Goal: Task Accomplishment & Management: Manage account settings

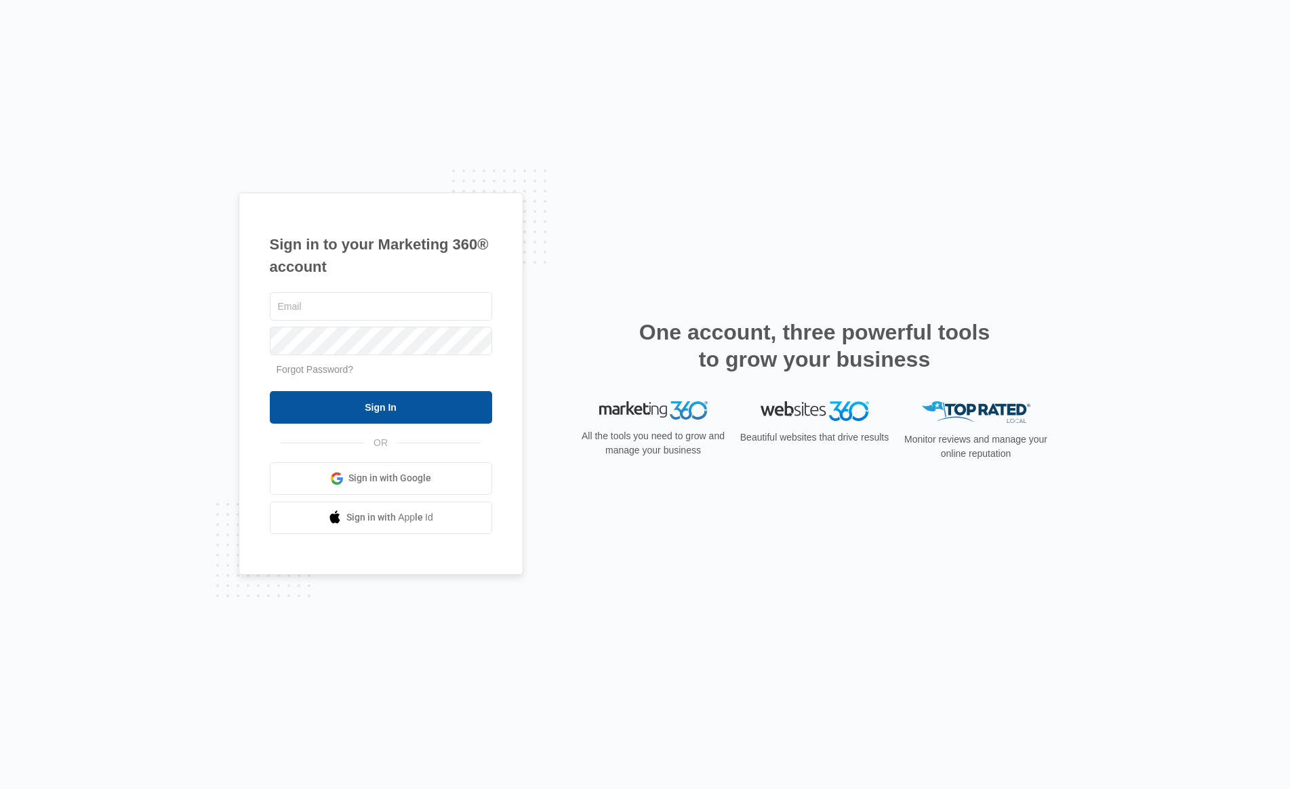
type input "[PERSON_NAME][EMAIL_ADDRESS][PERSON_NAME][DOMAIN_NAME]"
click at [406, 410] on input "Sign In" at bounding box center [381, 407] width 222 height 33
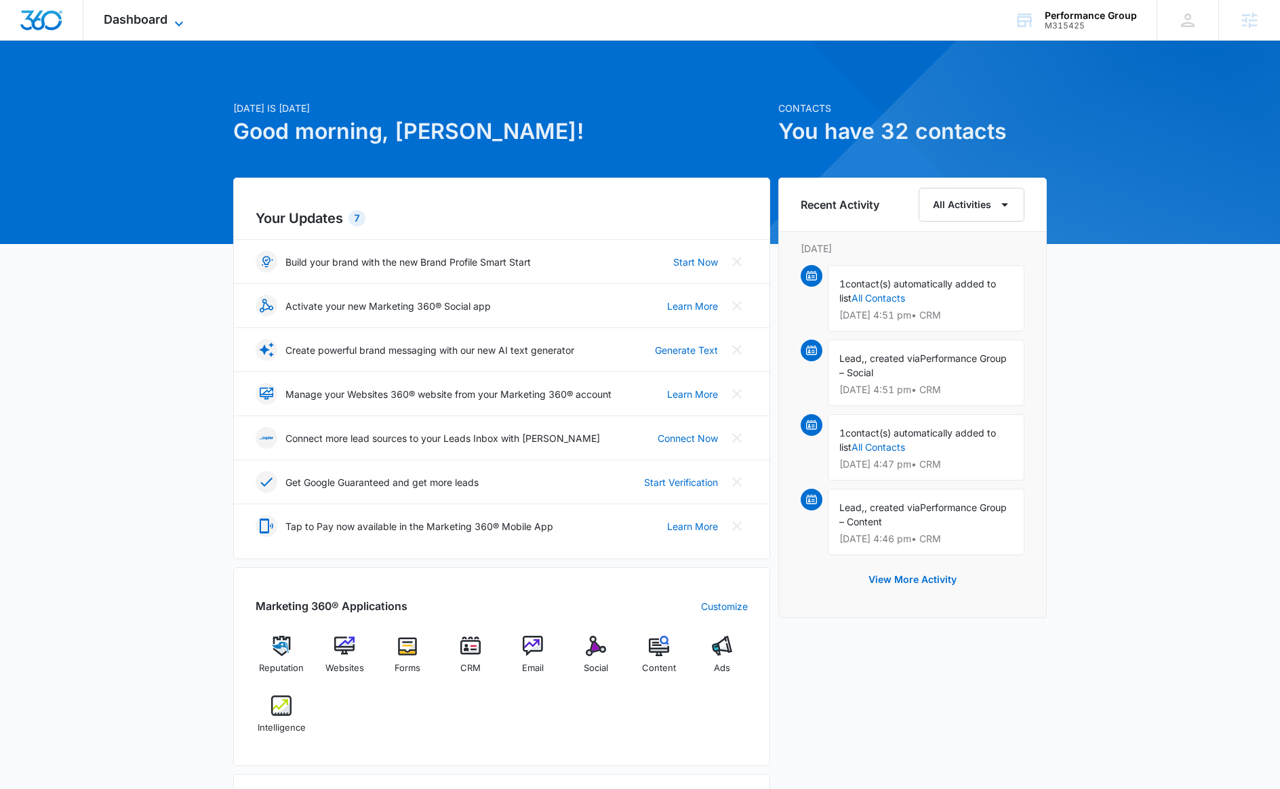
click at [166, 22] on span "Dashboard" at bounding box center [136, 19] width 64 height 14
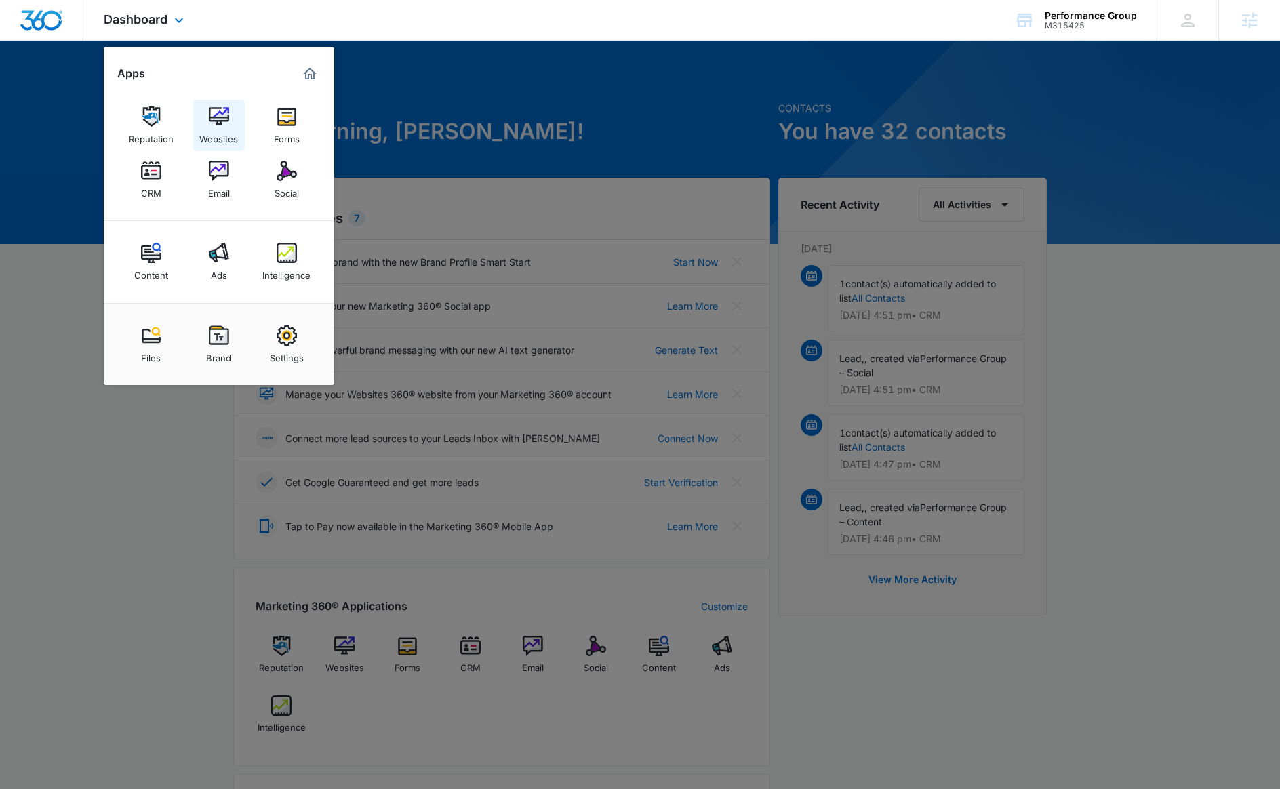
click at [219, 113] on img at bounding box center [219, 116] width 20 height 20
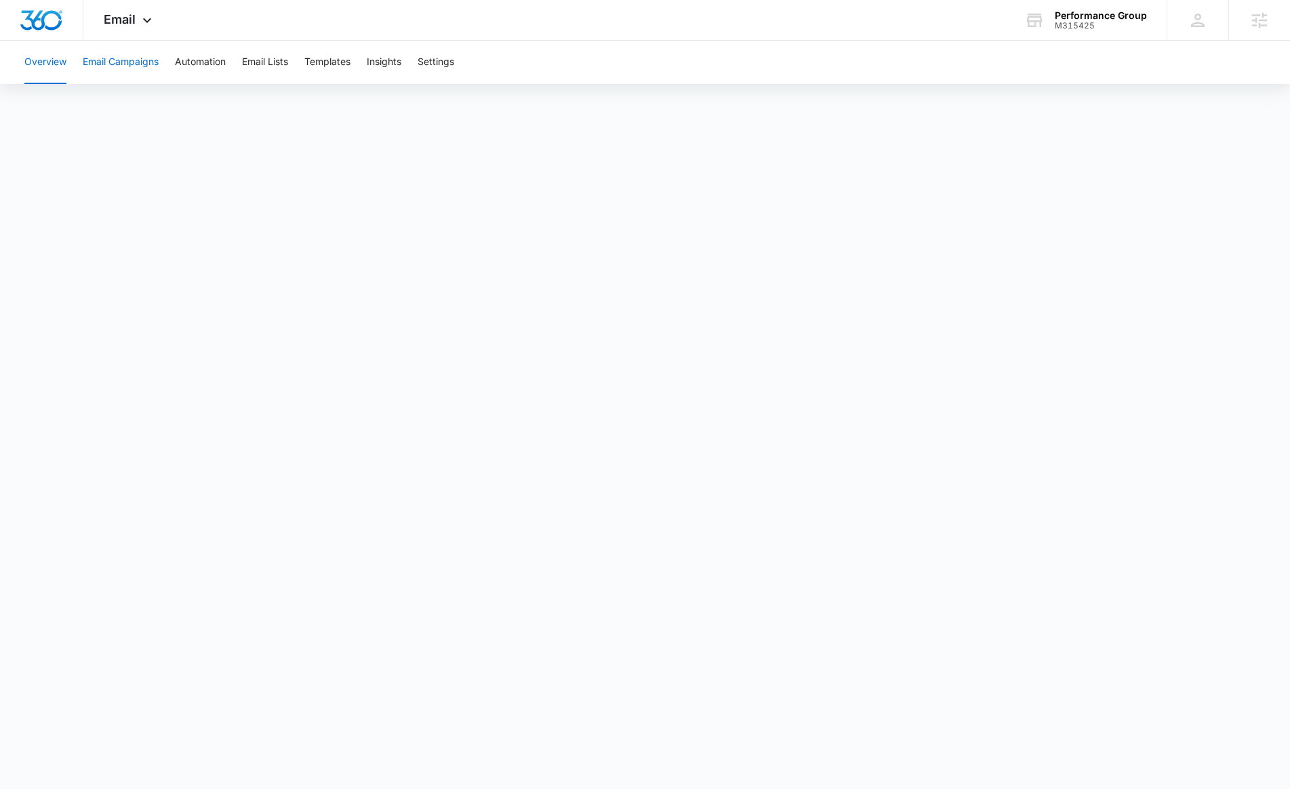
click at [151, 67] on button "Email Campaigns" at bounding box center [121, 62] width 76 height 43
click at [190, 60] on button "Automation" at bounding box center [200, 62] width 51 height 43
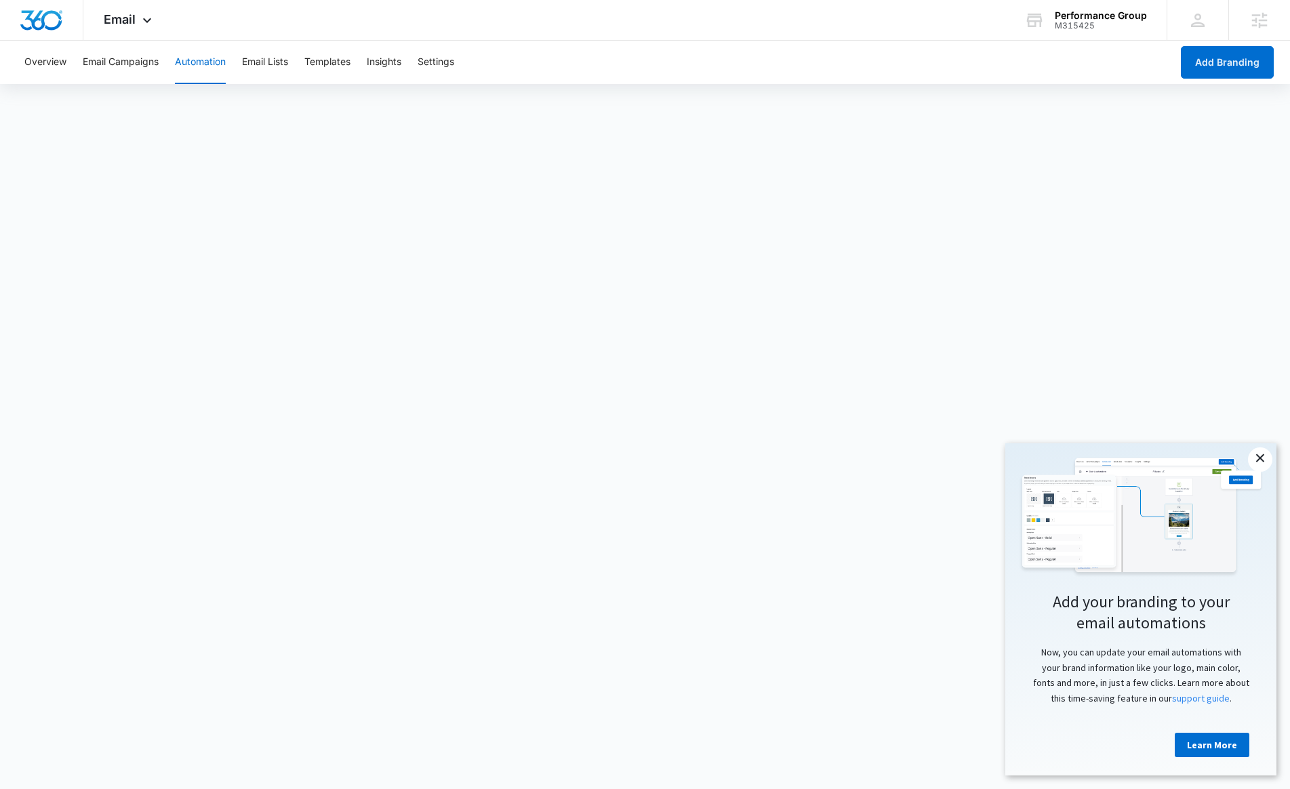
click at [1269, 462] on link "×" at bounding box center [1260, 460] width 24 height 24
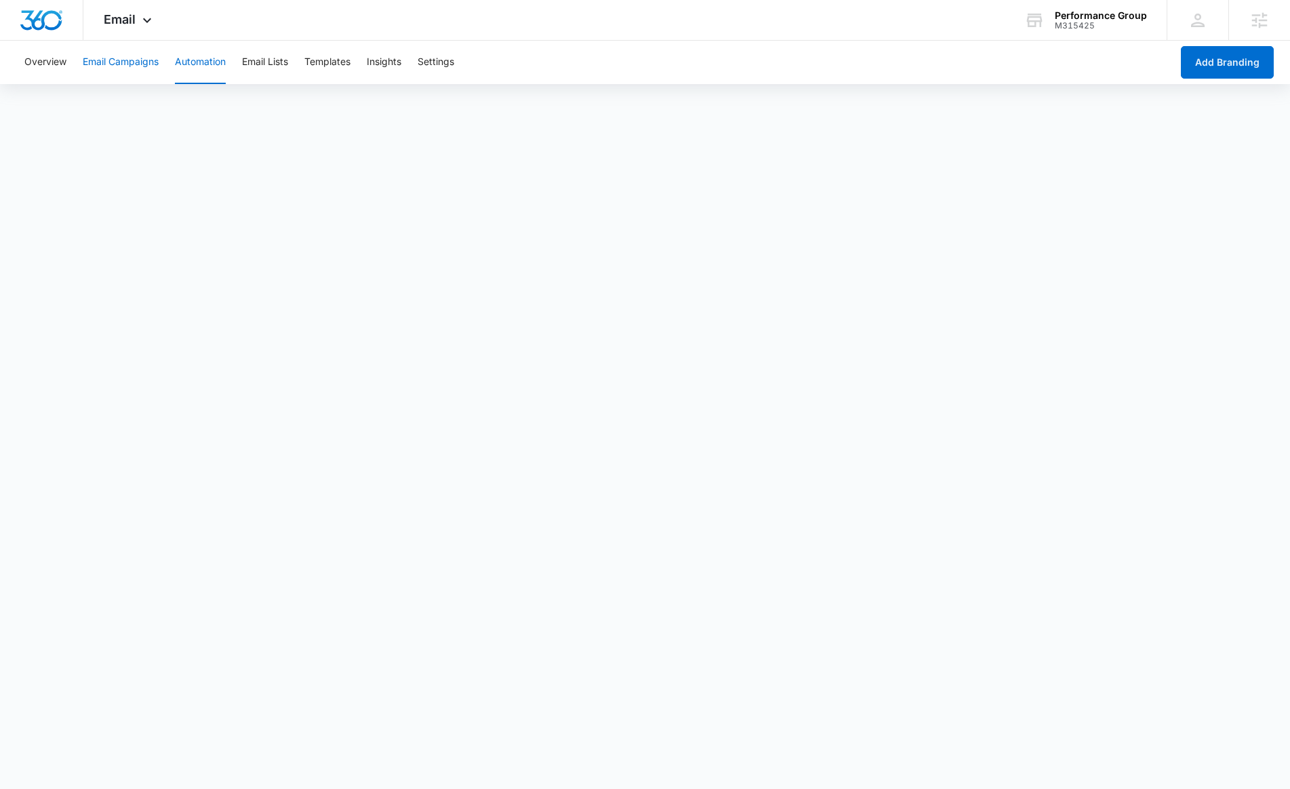
click at [138, 62] on button "Email Campaigns" at bounding box center [121, 62] width 76 height 43
click at [148, 20] on icon at bounding box center [147, 24] width 16 height 16
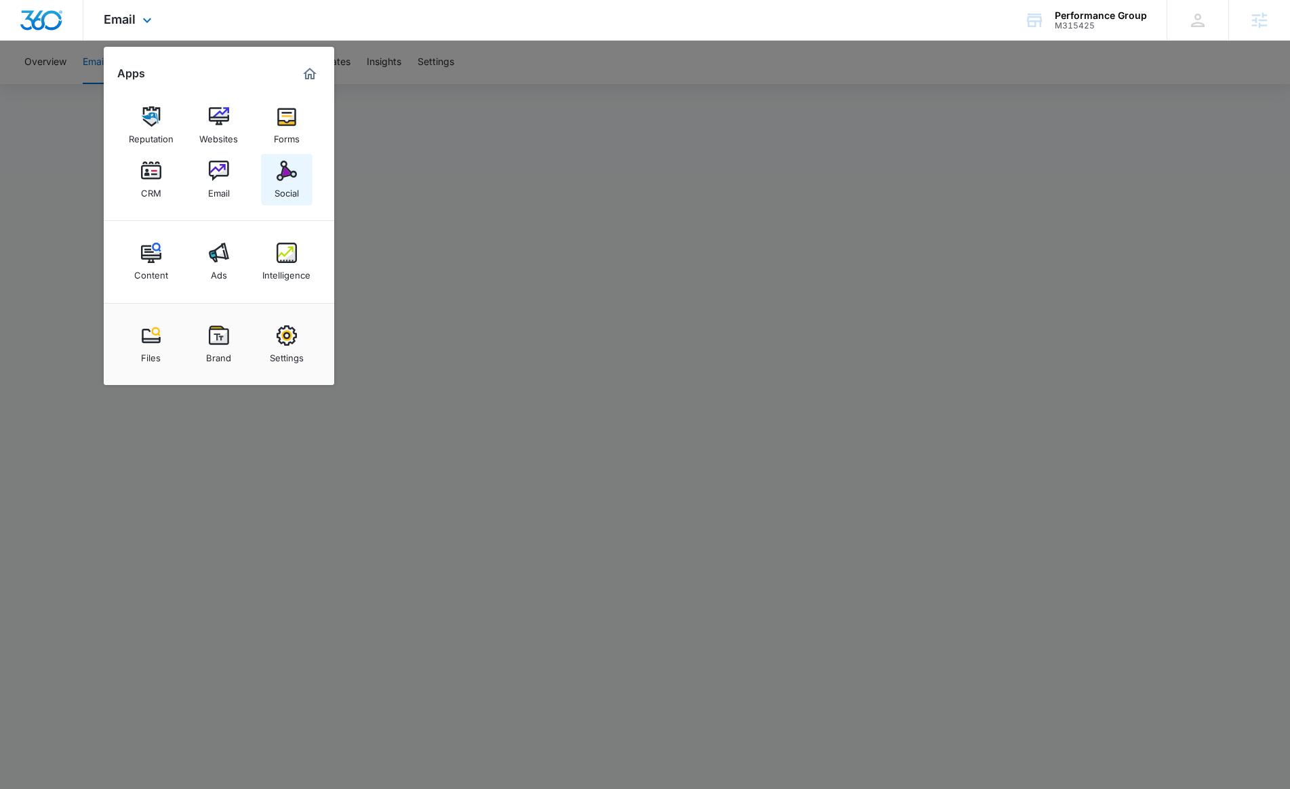
click at [283, 172] on img at bounding box center [287, 171] width 20 height 20
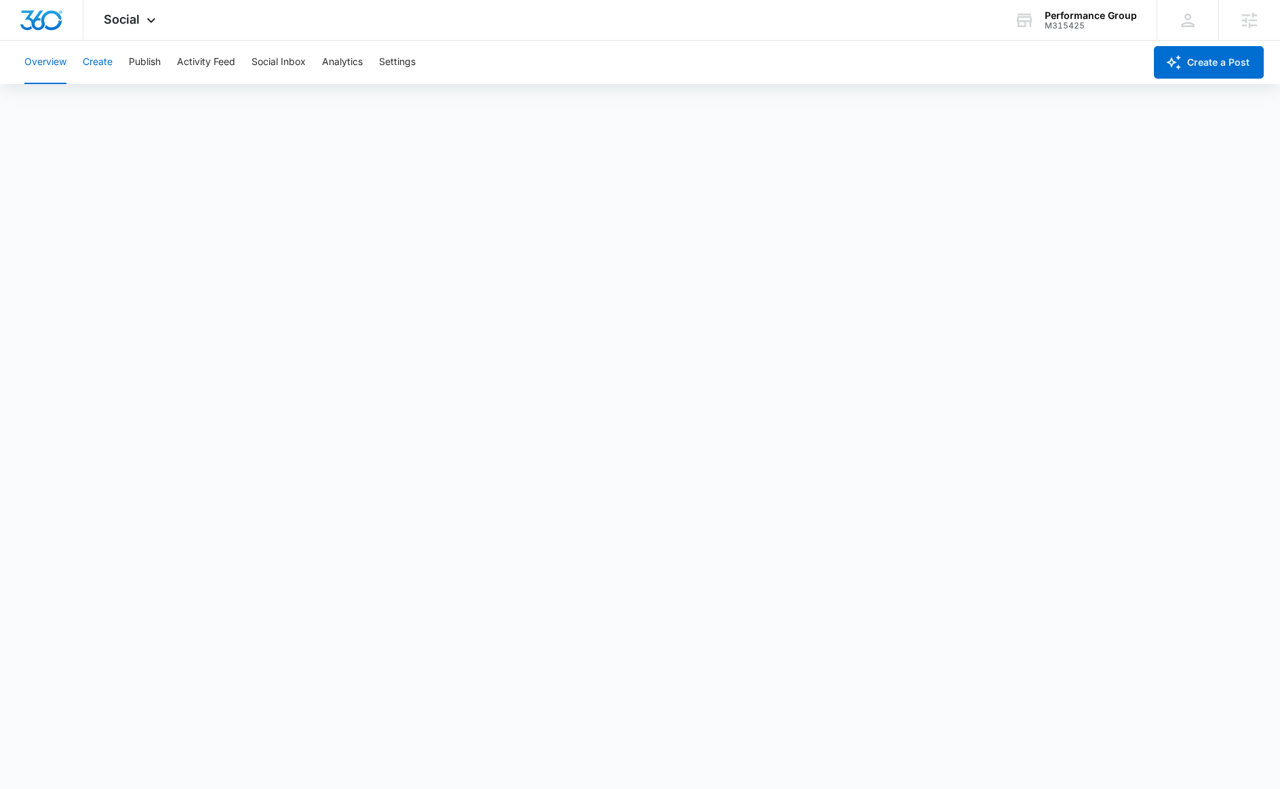
click at [101, 57] on button "Create" at bounding box center [98, 62] width 30 height 43
click at [123, 14] on span "Social" at bounding box center [122, 19] width 36 height 14
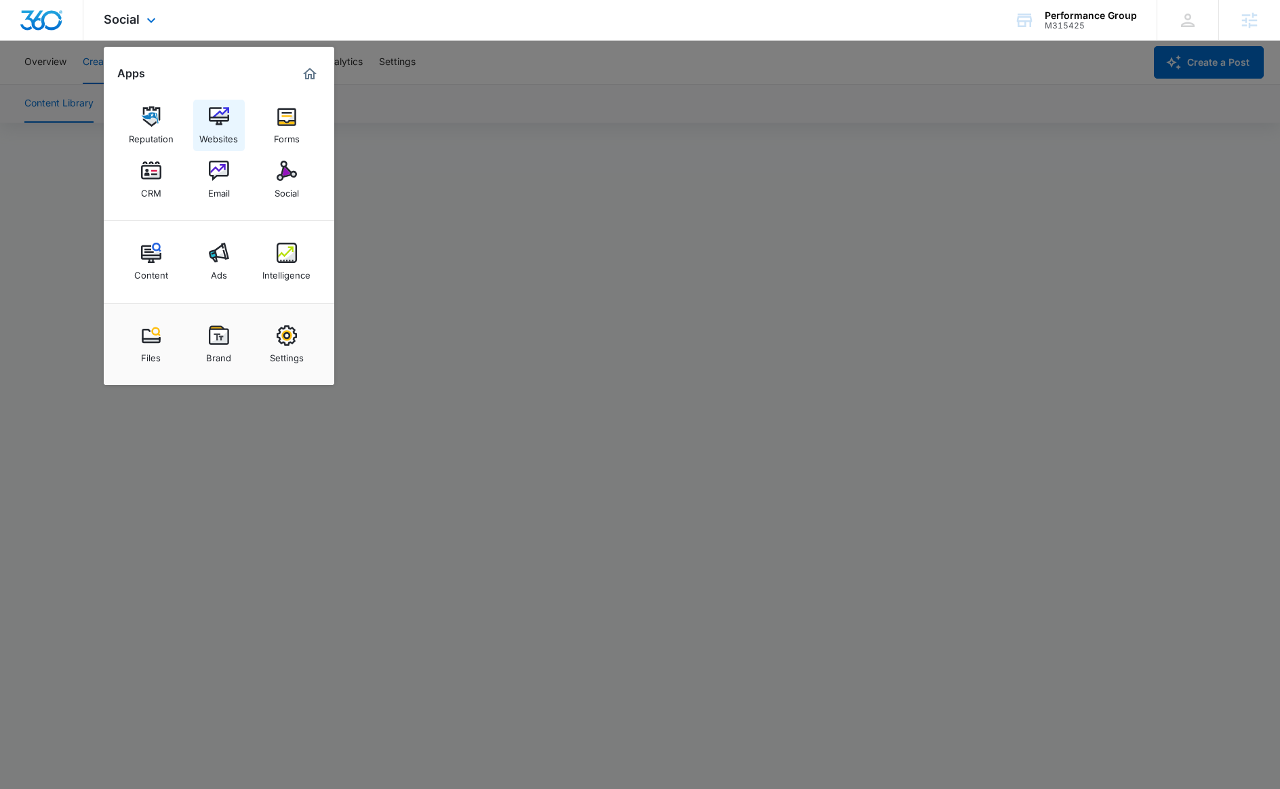
click at [216, 118] on img at bounding box center [219, 116] width 20 height 20
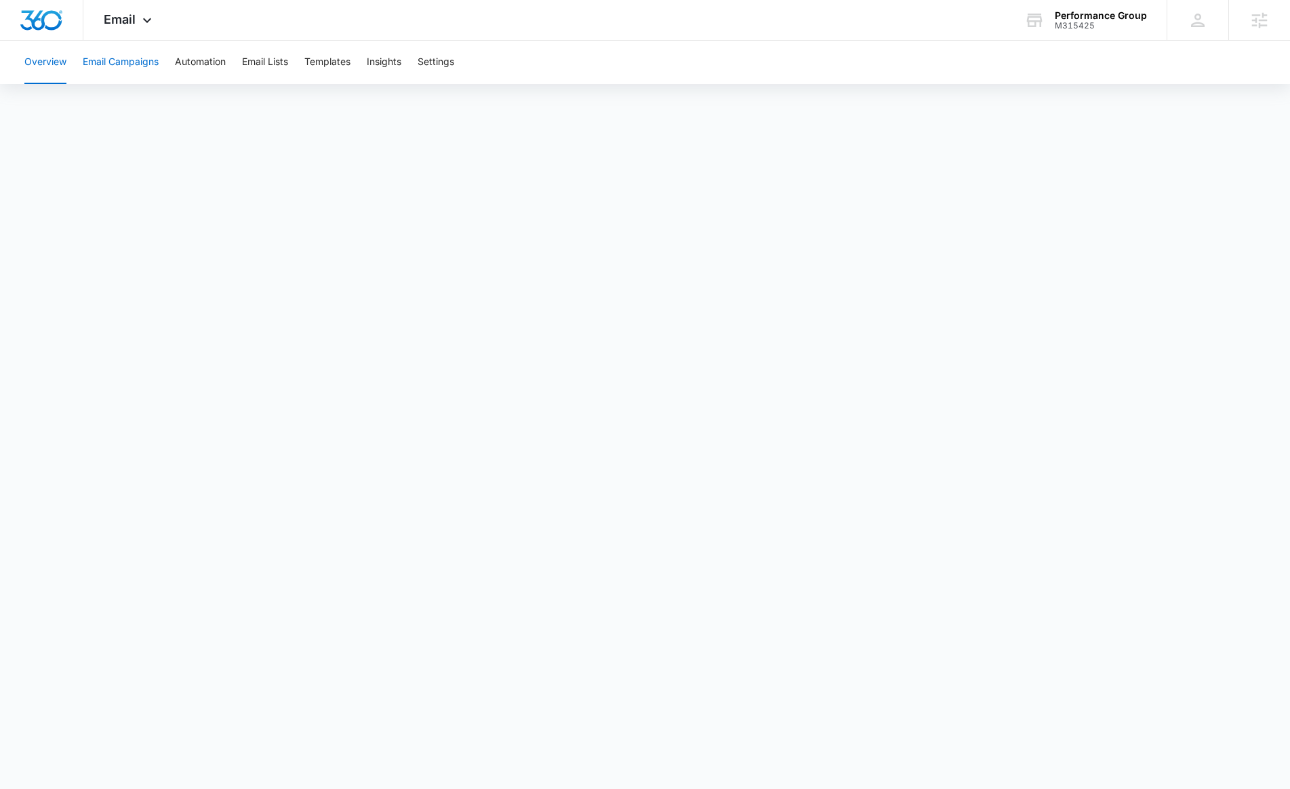
click at [144, 62] on button "Email Campaigns" at bounding box center [121, 62] width 76 height 43
click at [142, 20] on icon at bounding box center [147, 24] width 16 height 16
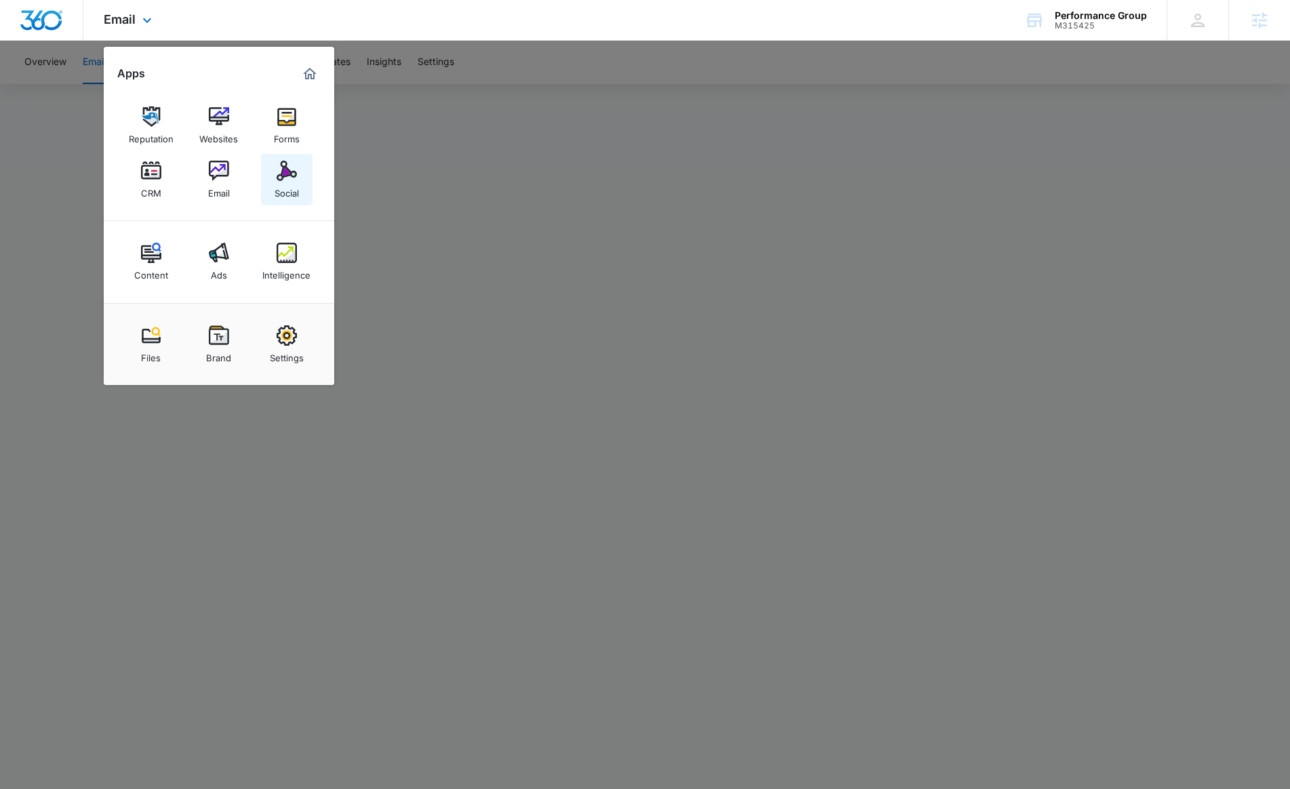
click at [284, 172] on img at bounding box center [287, 171] width 20 height 20
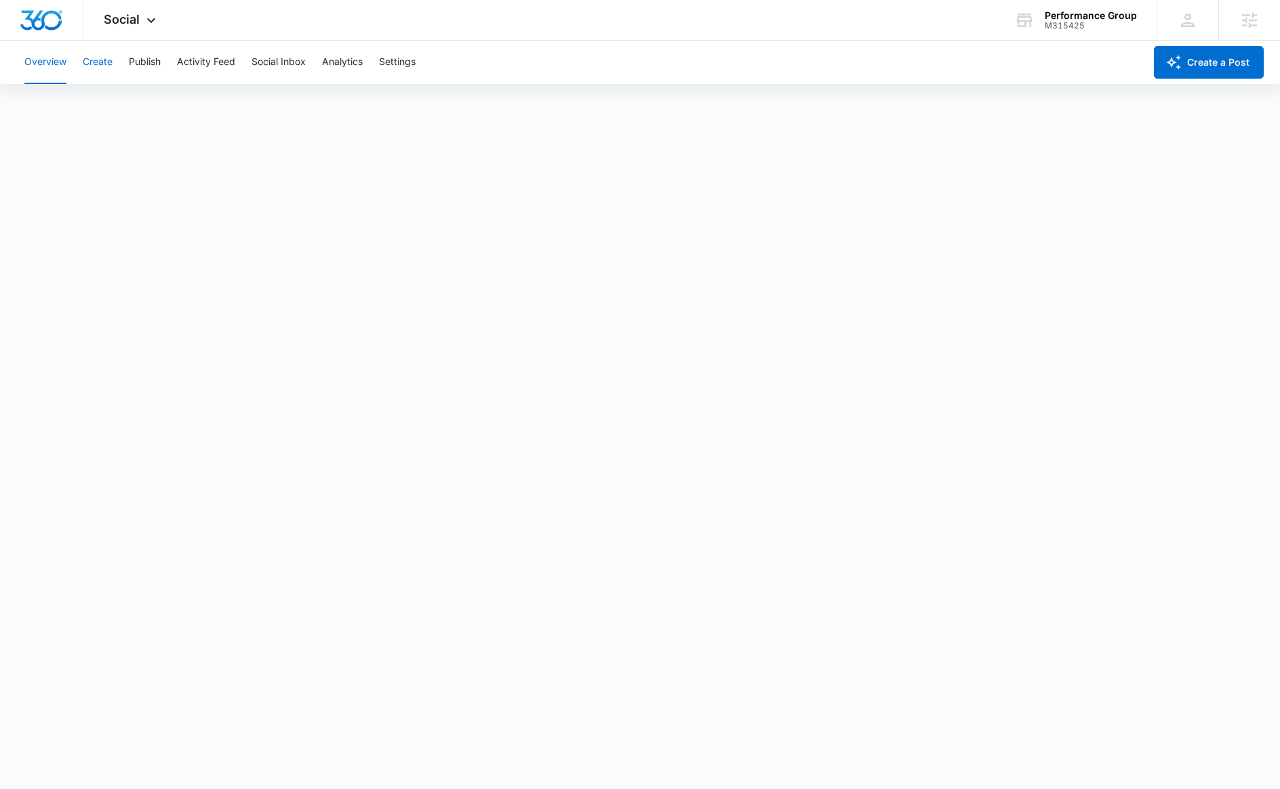
click at [99, 62] on button "Create" at bounding box center [98, 62] width 30 height 43
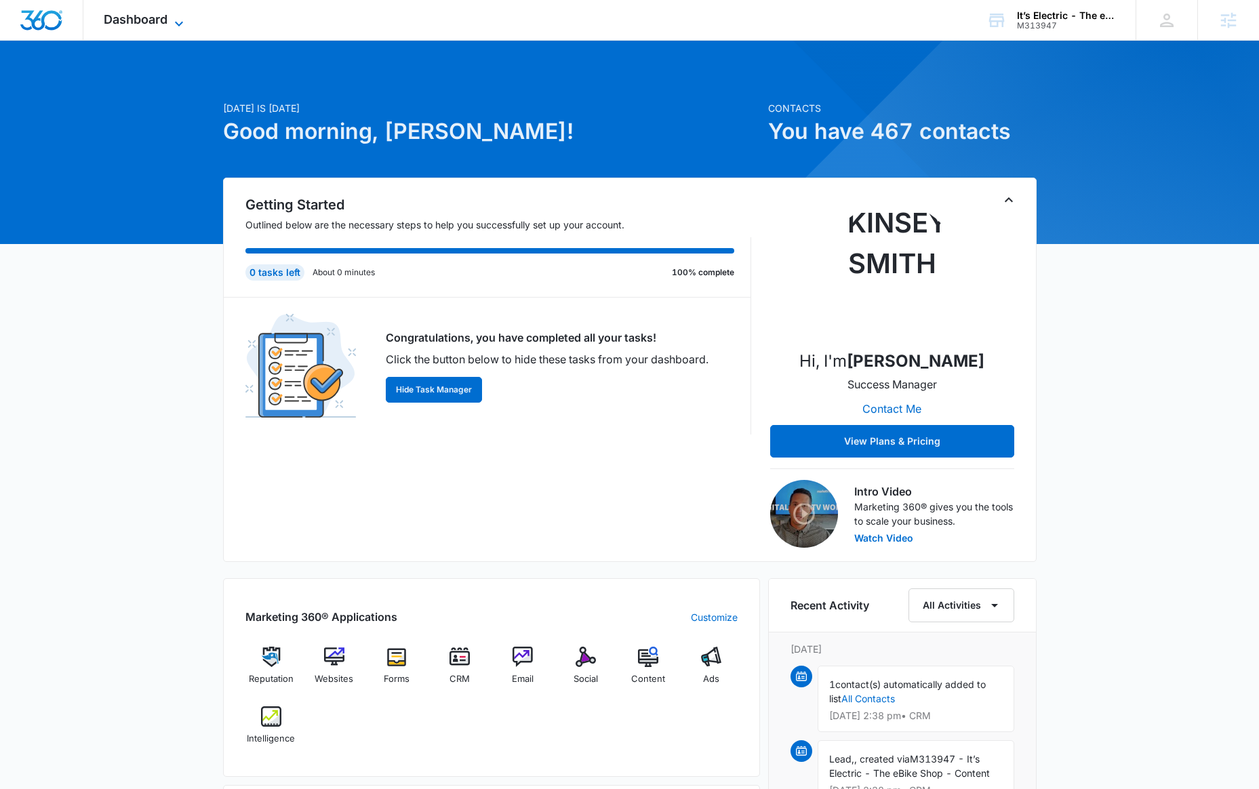
click at [154, 14] on span "Dashboard" at bounding box center [136, 19] width 64 height 14
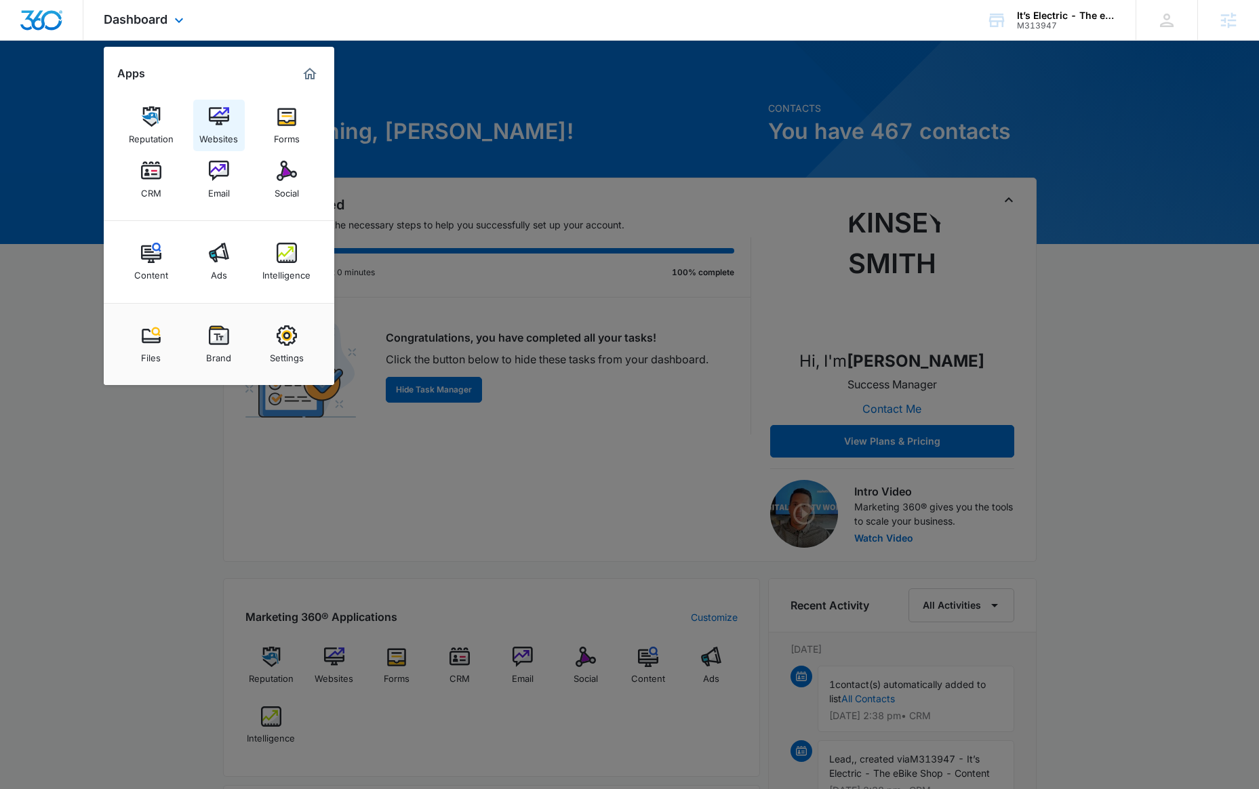
click at [218, 111] on img at bounding box center [219, 116] width 20 height 20
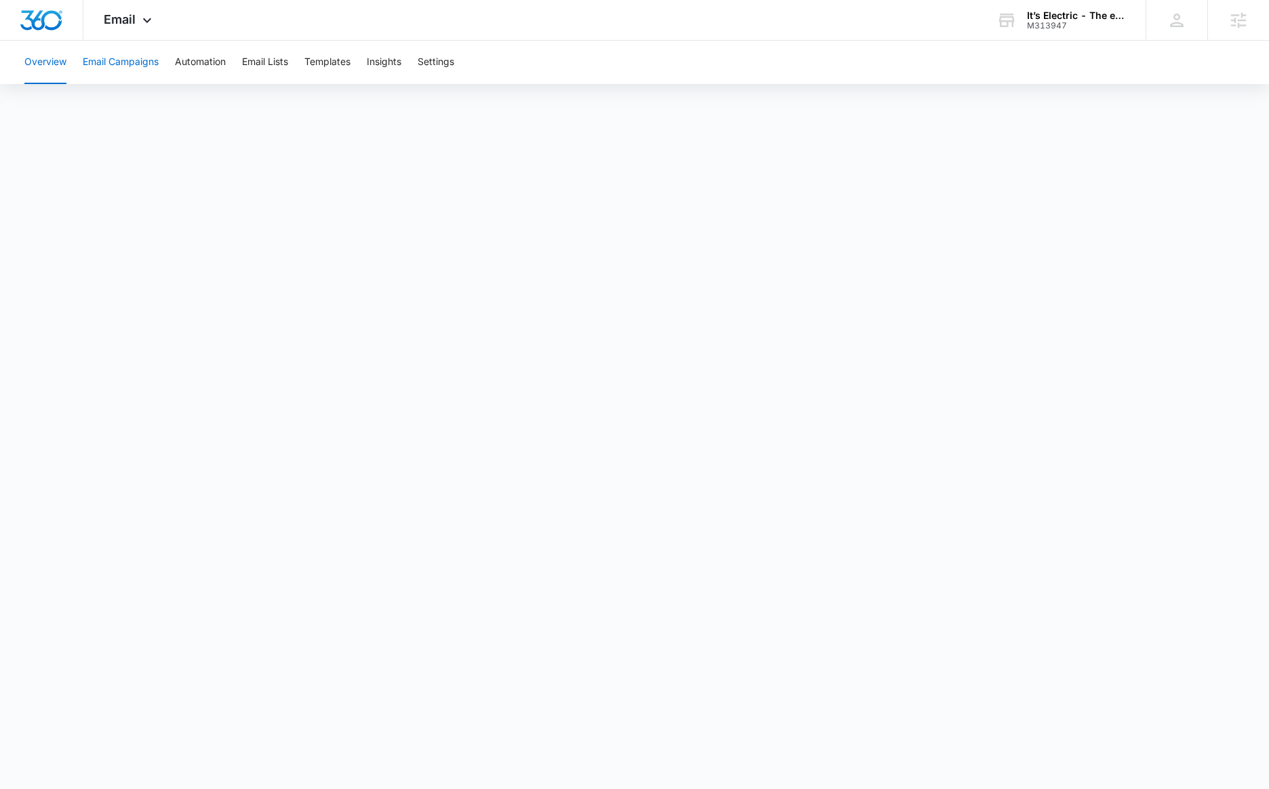
click at [107, 59] on button "Email Campaigns" at bounding box center [121, 62] width 76 height 43
click at [60, 62] on button "Overview" at bounding box center [45, 62] width 42 height 43
click at [204, 63] on button "Automation" at bounding box center [200, 62] width 51 height 43
click at [140, 62] on button "Email Campaigns" at bounding box center [121, 62] width 76 height 43
click at [135, 16] on div "Email Apps Reputation Websites Forms CRM Email Social Content Ads Intelligence …" at bounding box center [129, 20] width 92 height 40
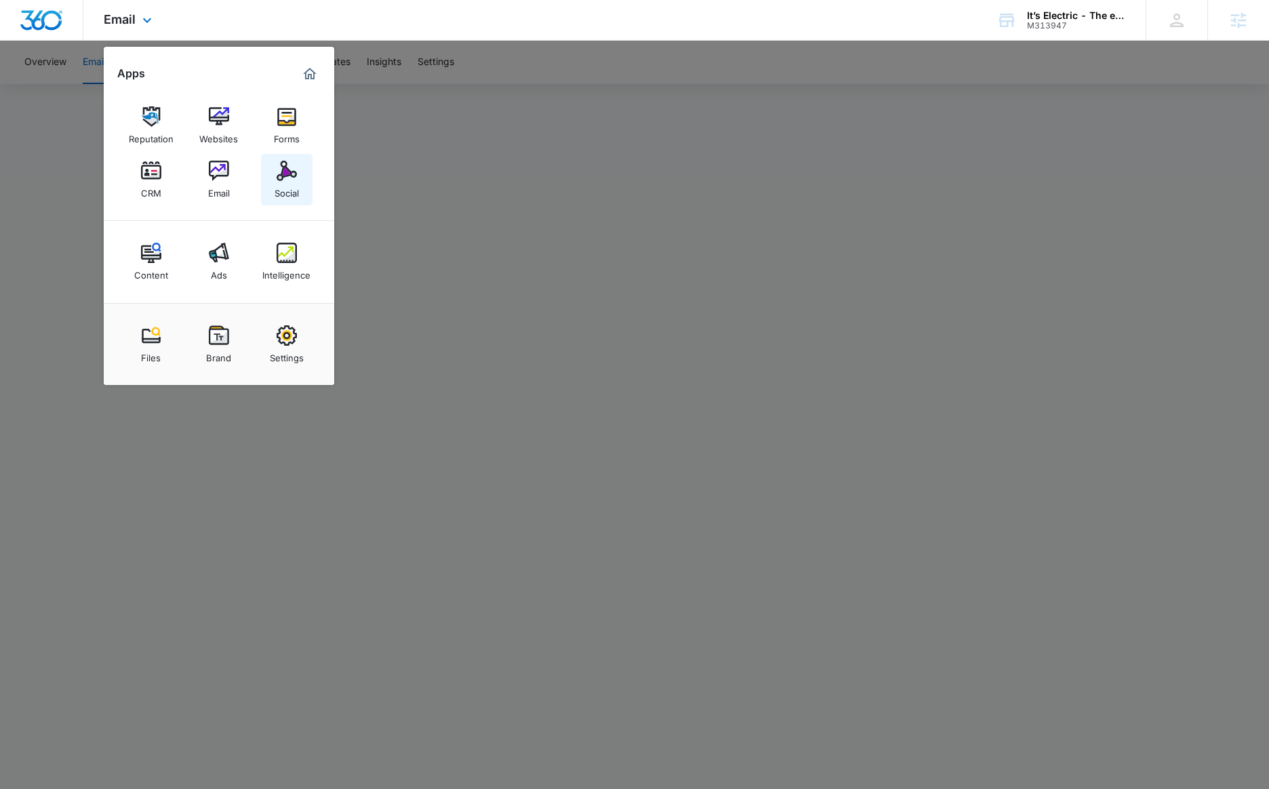
click at [284, 172] on img at bounding box center [287, 171] width 20 height 20
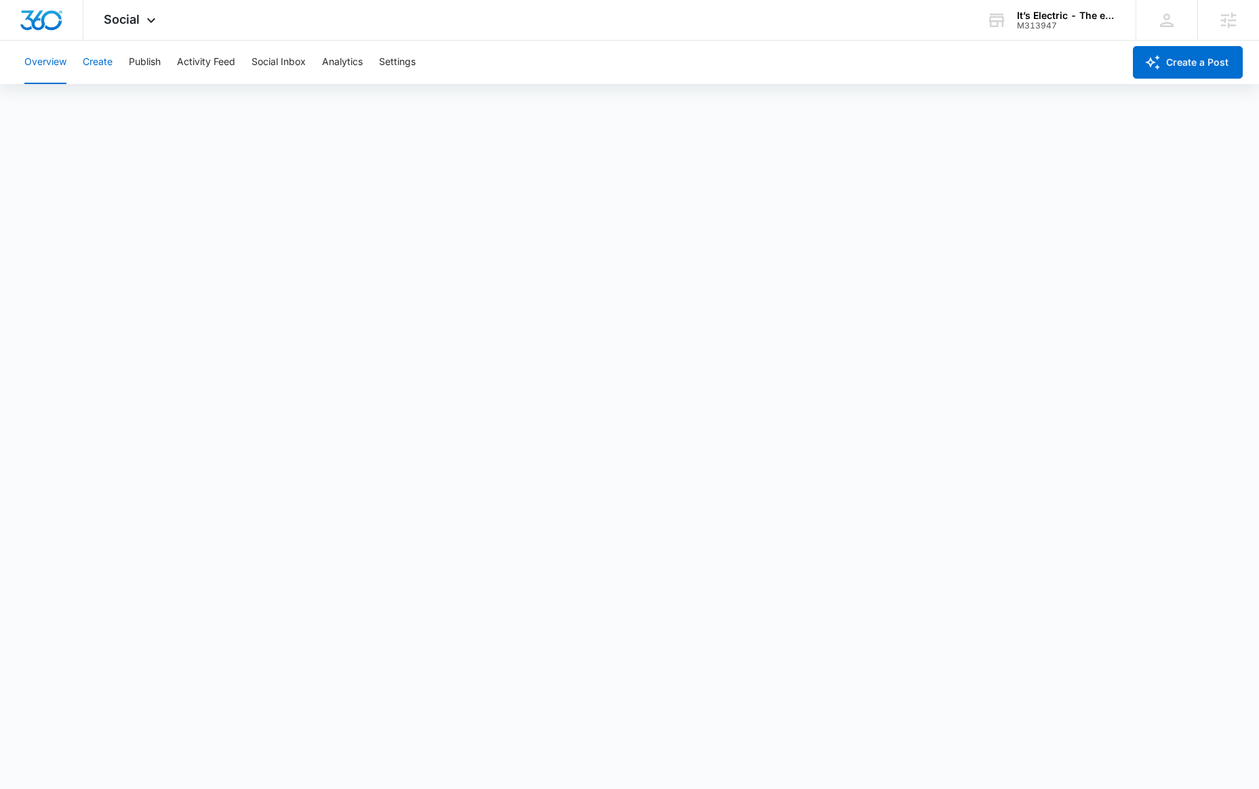
click at [91, 63] on button "Create" at bounding box center [98, 62] width 30 height 43
